Goal: Subscribe to service/newsletter

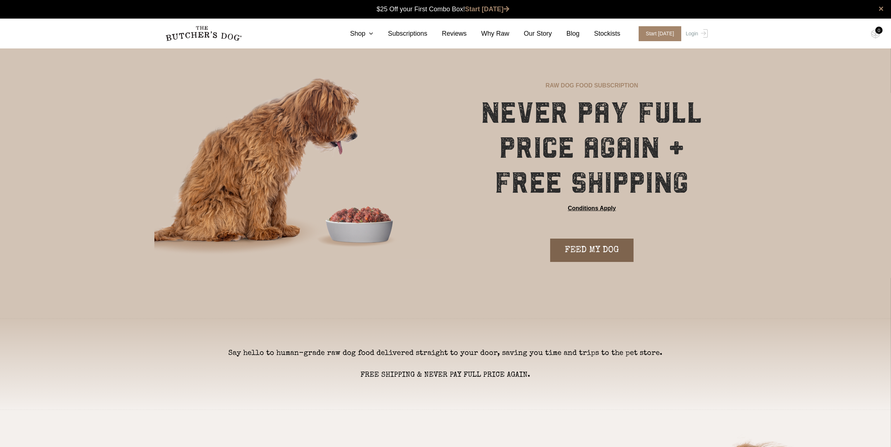
click at [611, 251] on link "FEED MY DOG" at bounding box center [591, 249] width 83 height 23
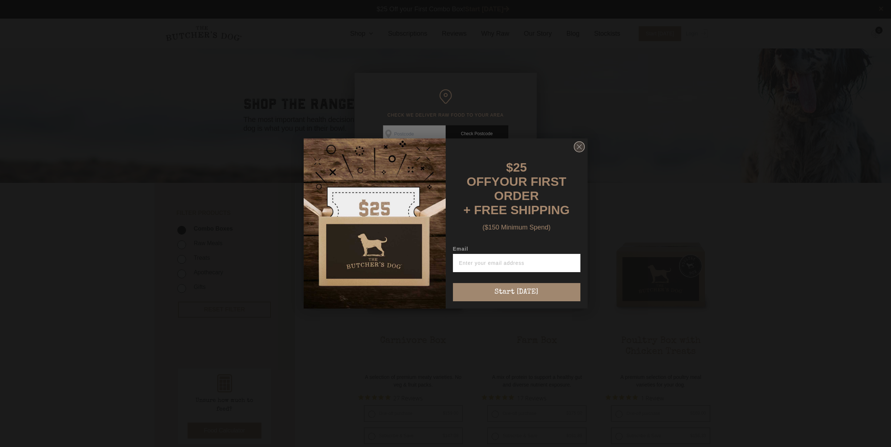
click at [580, 149] on icon "Close dialog" at bounding box center [579, 146] width 11 height 11
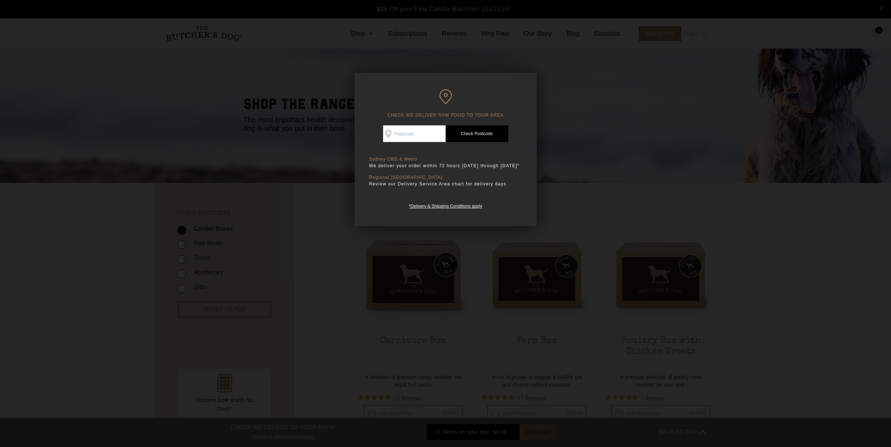
click at [410, 130] on input "Check Availability At" at bounding box center [414, 133] width 63 height 17
type input "4655"
click at [475, 131] on link "Check Postcode" at bounding box center [477, 133] width 63 height 17
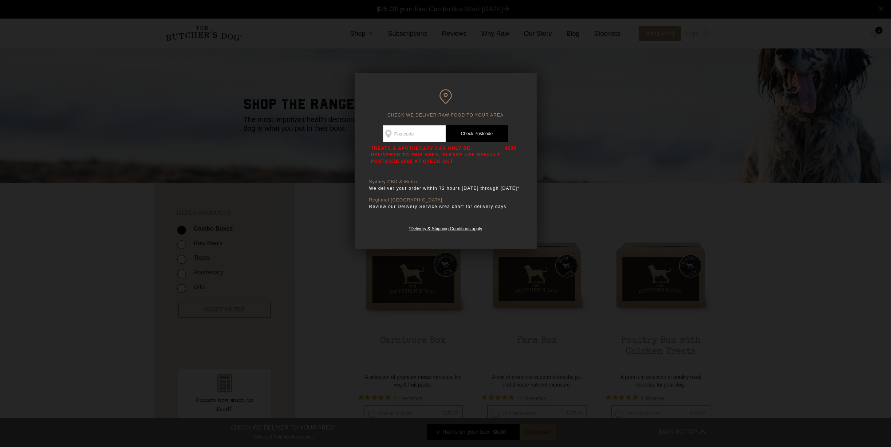
click at [624, 118] on div at bounding box center [445, 223] width 891 height 447
